Goal: Task Accomplishment & Management: Manage account settings

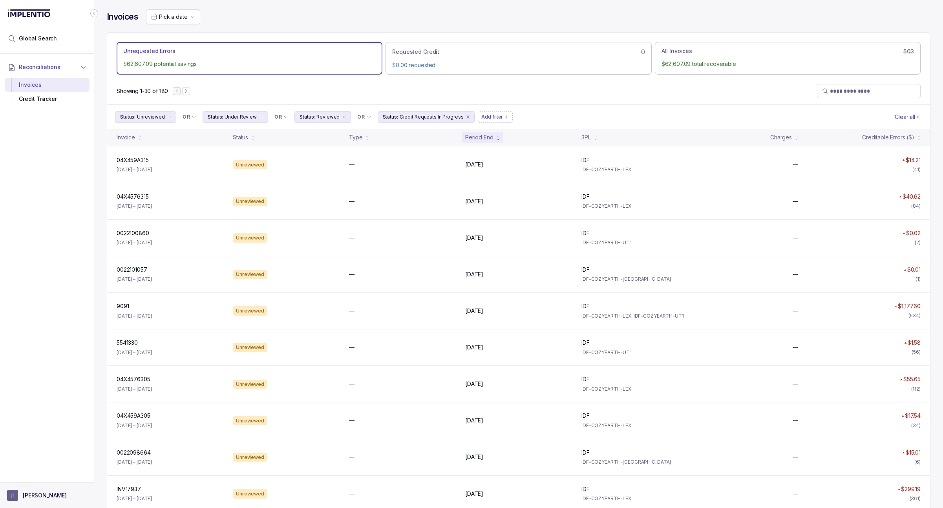
click at [44, 496] on p "[PERSON_NAME]" at bounding box center [45, 496] width 44 height 8
click at [50, 479] on p "Logout" at bounding box center [51, 479] width 65 height 8
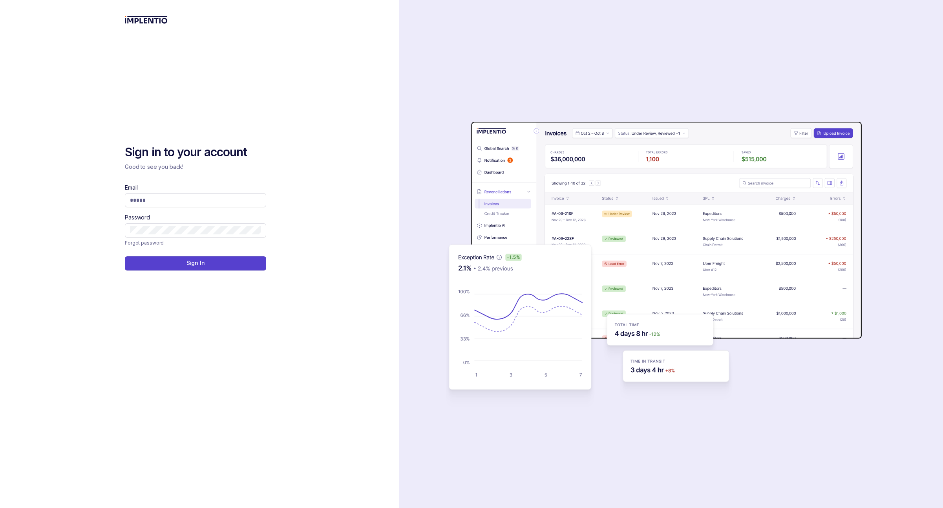
type input "**********"
